Goal: Information Seeking & Learning: Learn about a topic

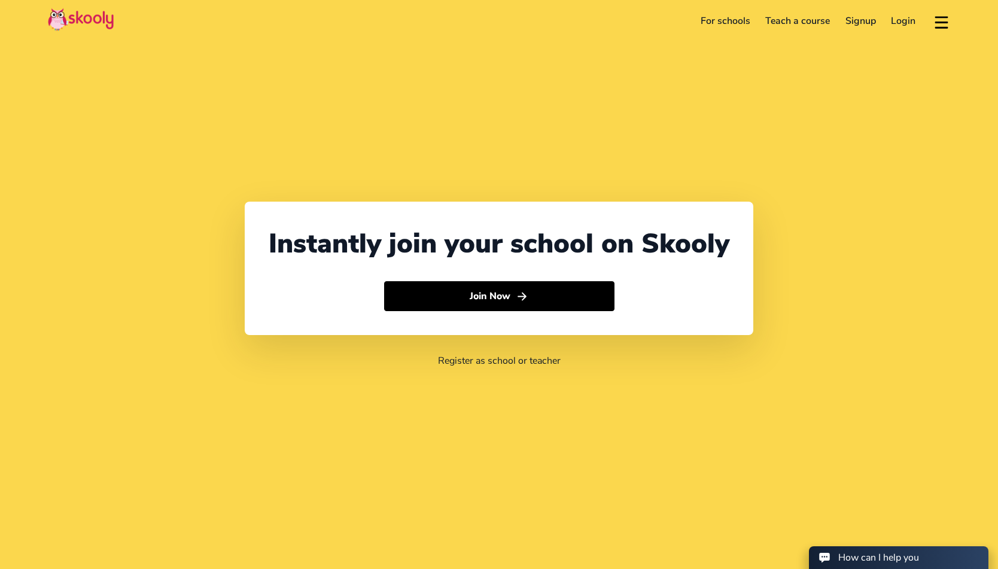
select select "65"
select select "Singapore"
select select "Asia/Singapore"
select select "65"
select select "[GEOGRAPHIC_DATA]"
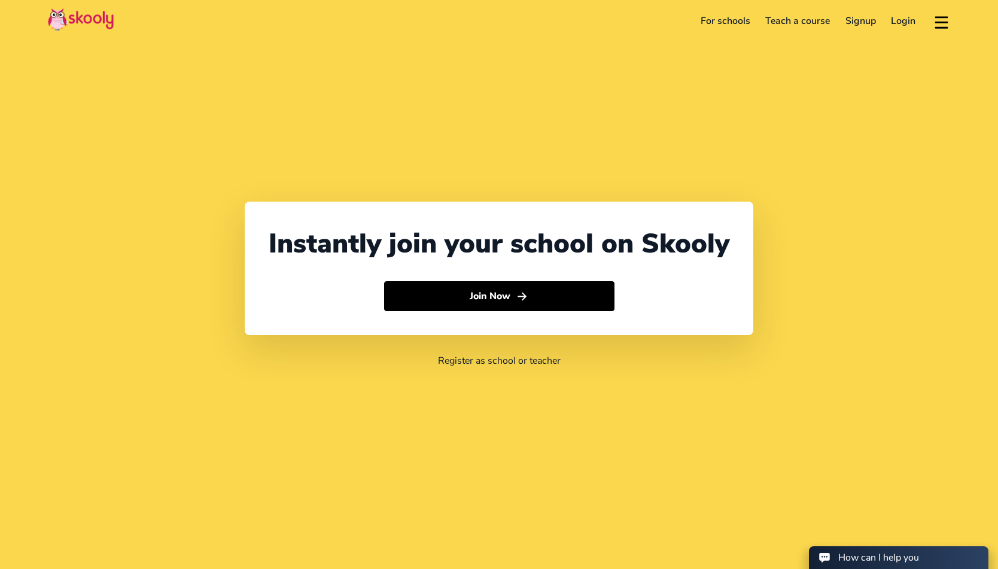
select select "[GEOGRAPHIC_DATA]/[GEOGRAPHIC_DATA]"
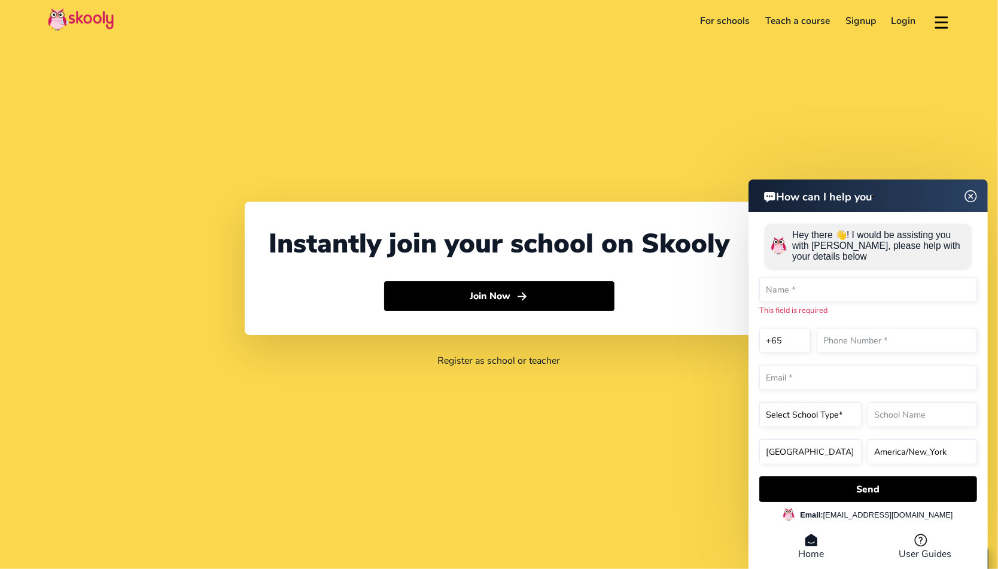
drag, startPoint x: 750, startPoint y: 82, endPoint x: 723, endPoint y: 41, distance: 49.1
click at [748, 80] on div "Instantly join your school on Skooly Join Now Register as school or teacher" at bounding box center [499, 284] width 998 height 569
click at [717, 13] on link "For schools" at bounding box center [725, 20] width 65 height 19
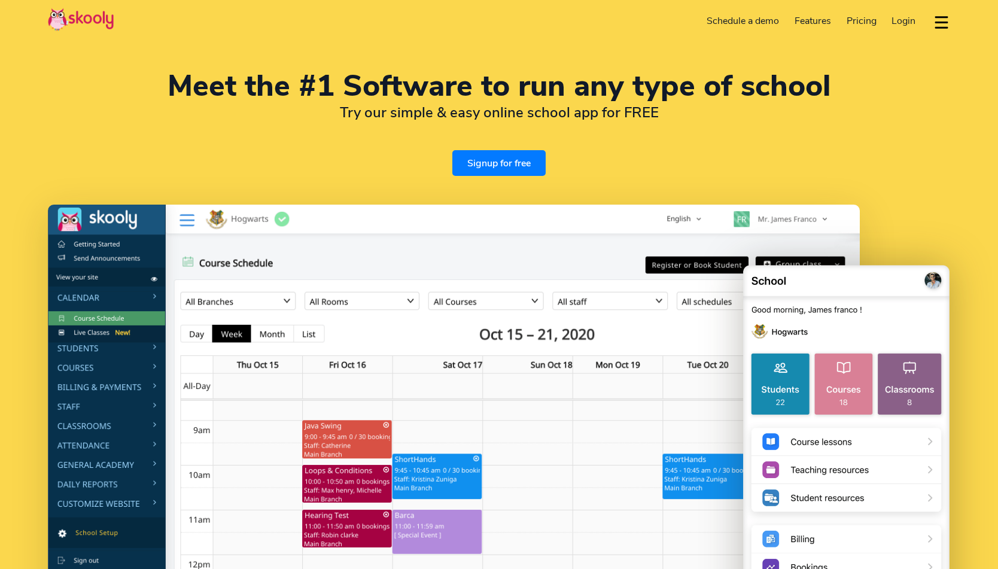
select select "en"
select select "65"
select select "[GEOGRAPHIC_DATA]"
select select "[GEOGRAPHIC_DATA]/[GEOGRAPHIC_DATA]"
click at [736, 20] on link "Schedule a demo" at bounding box center [743, 20] width 88 height 19
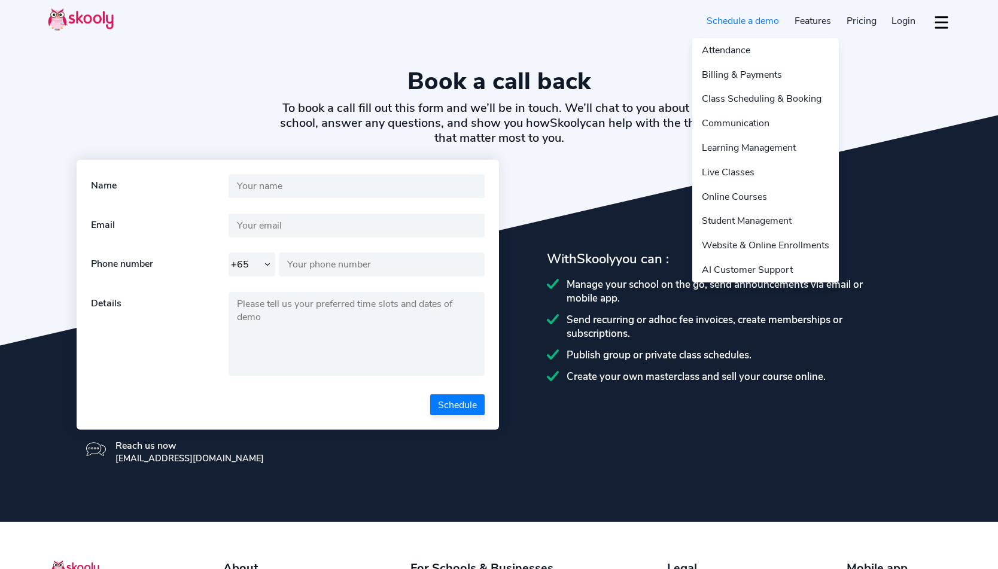
select select "65"
select select "en"
select select "65"
select select "[GEOGRAPHIC_DATA]"
select select "[GEOGRAPHIC_DATA]/[GEOGRAPHIC_DATA]"
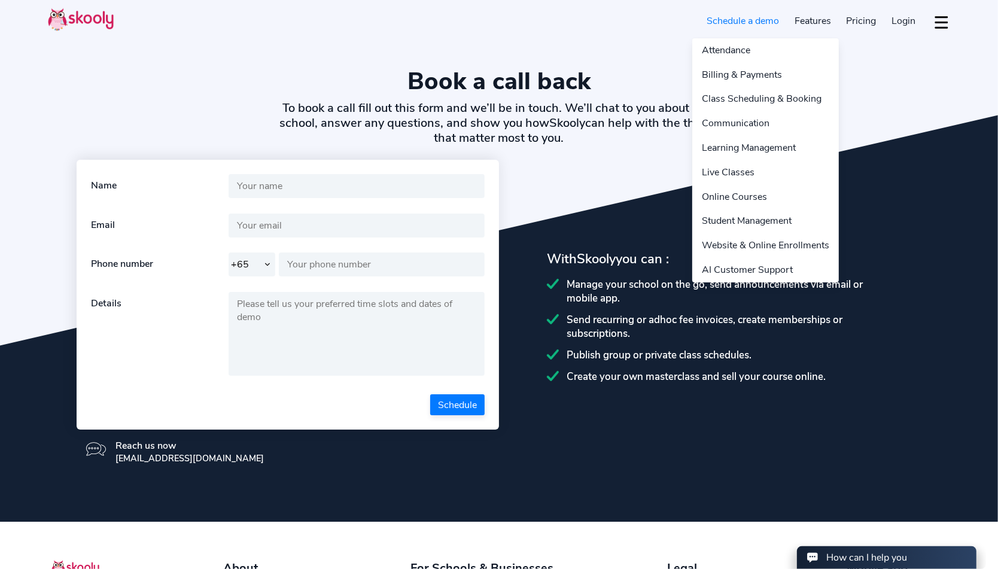
click at [820, 23] on link "Features" at bounding box center [813, 20] width 52 height 19
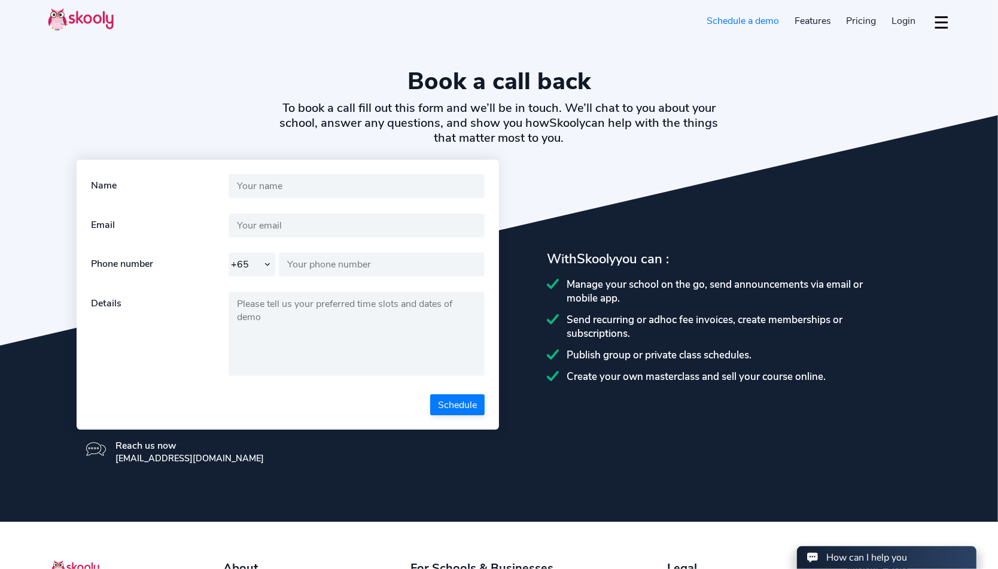
click at [870, 25] on span "Pricing" at bounding box center [861, 20] width 30 height 13
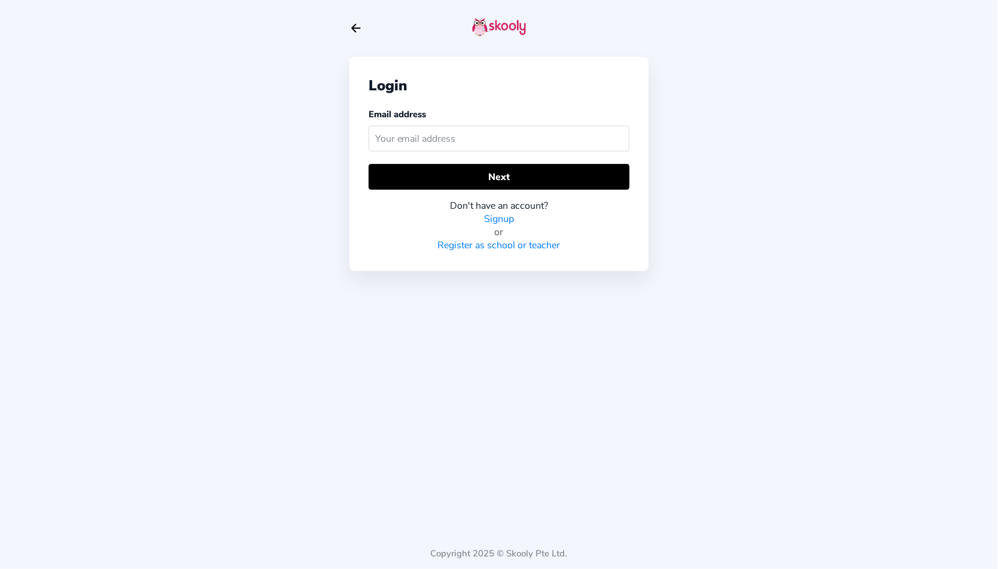
click at [361, 28] on icon "Arrow Back" at bounding box center [355, 28] width 13 height 13
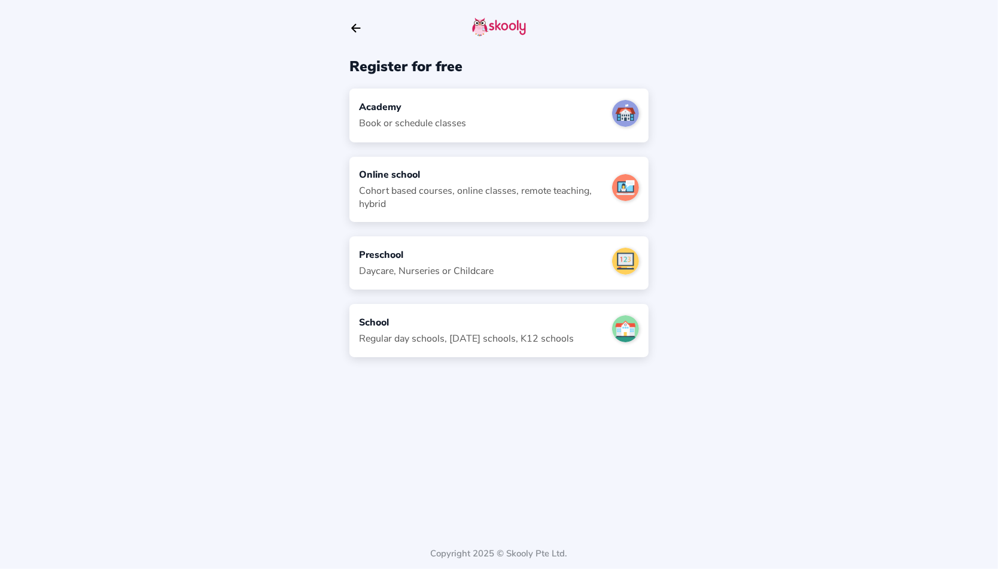
click at [358, 28] on icon "arrow back outline" at bounding box center [356, 29] width 8 height 8
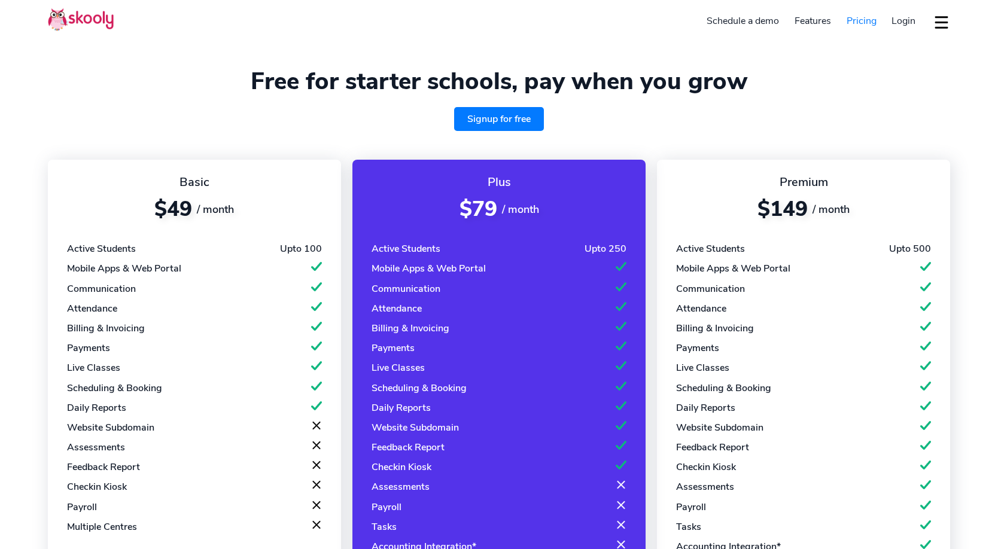
select select "en"
select select "65"
select select "[GEOGRAPHIC_DATA]"
select select "[GEOGRAPHIC_DATA]/[GEOGRAPHIC_DATA]"
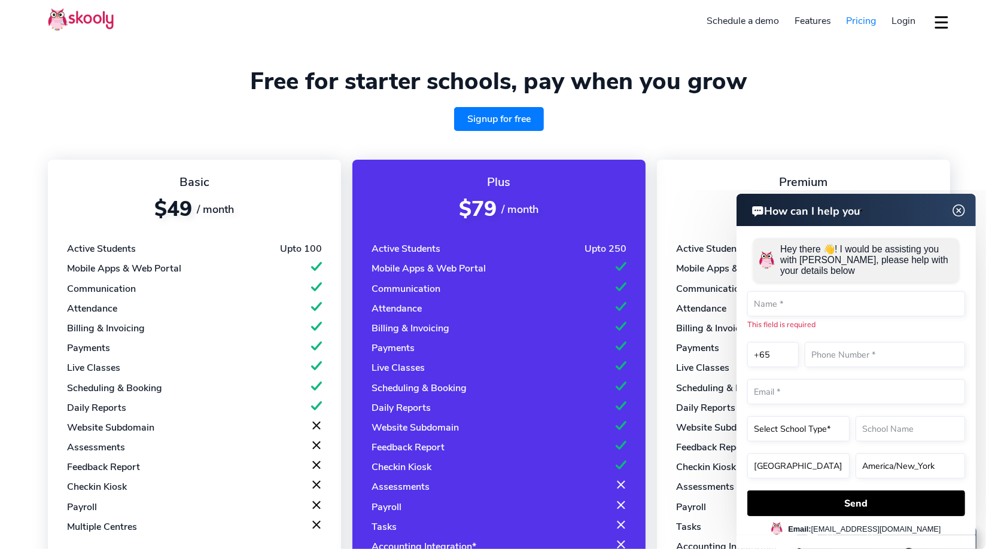
click at [170, 57] on section "Free for starter schools, pay when you grow Signup for free Basic $49 / month A…" at bounding box center [499, 377] width 998 height 754
